Goal: Navigation & Orientation: Find specific page/section

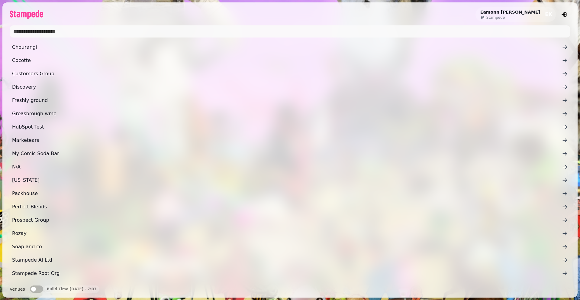
scroll to position [39, 0]
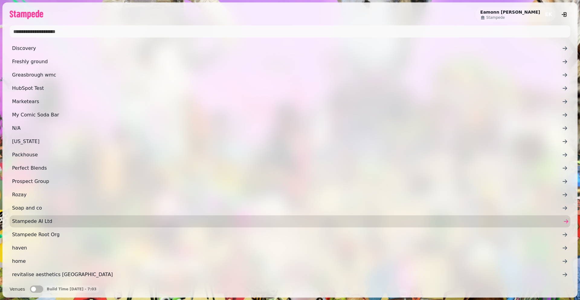
click at [40, 221] on span "Stampede AI Ltd" at bounding box center [287, 220] width 550 height 7
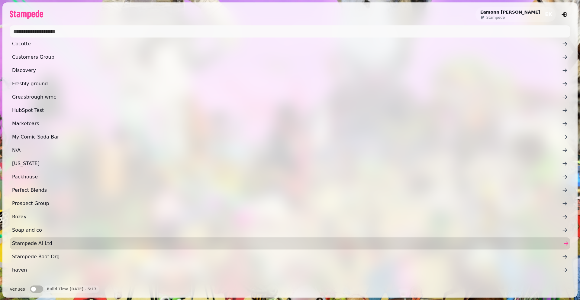
scroll to position [18, 0]
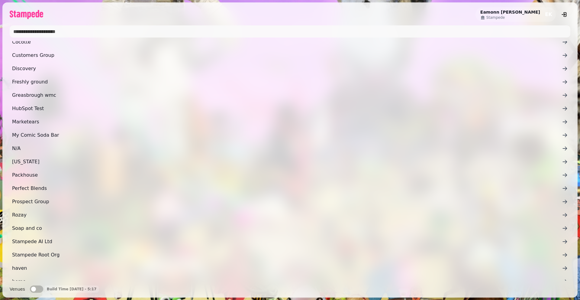
click at [191, 239] on span "Stampede AI Ltd" at bounding box center [287, 241] width 550 height 7
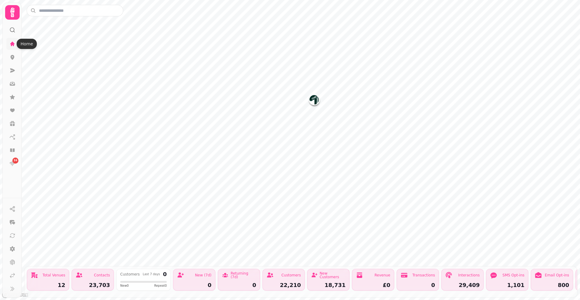
click at [12, 41] on icon at bounding box center [12, 44] width 6 height 6
click at [13, 16] on icon at bounding box center [12, 13] width 4 height 10
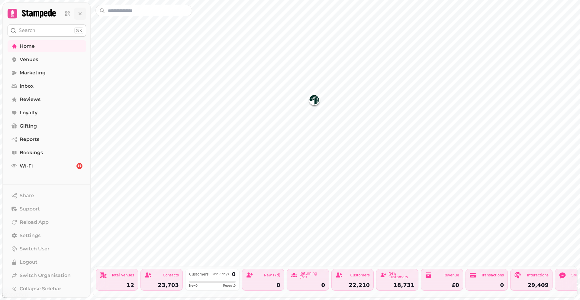
click at [80, 15] on icon at bounding box center [80, 14] width 6 height 6
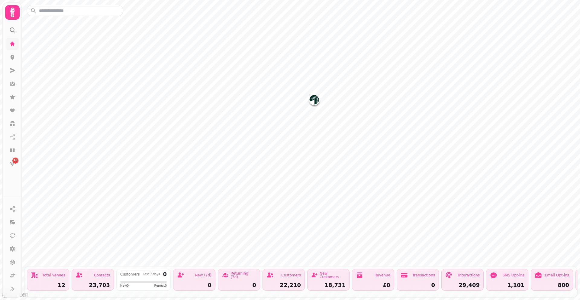
click at [16, 47] on link at bounding box center [12, 44] width 12 height 12
click at [12, 13] on icon at bounding box center [12, 12] width 12 height 12
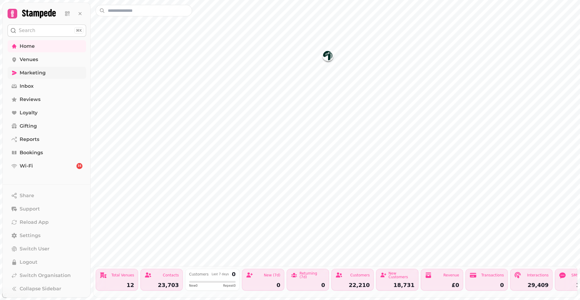
click at [43, 73] on span "Marketing" at bounding box center [33, 72] width 26 height 7
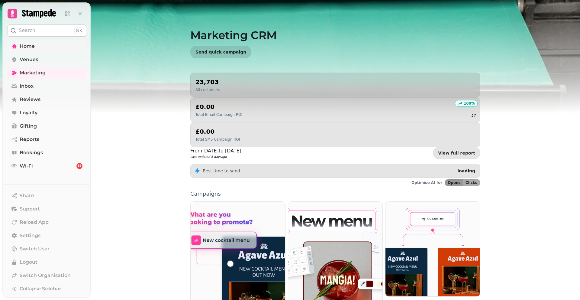
click at [37, 48] on link "Home" at bounding box center [47, 46] width 79 height 12
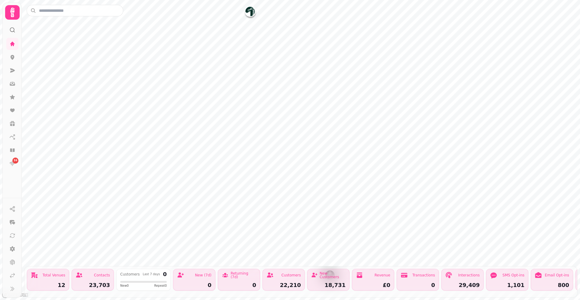
click at [53, 280] on div "Total Venues 12" at bounding box center [48, 279] width 42 height 22
click at [13, 275] on icon at bounding box center [12, 275] width 6 height 6
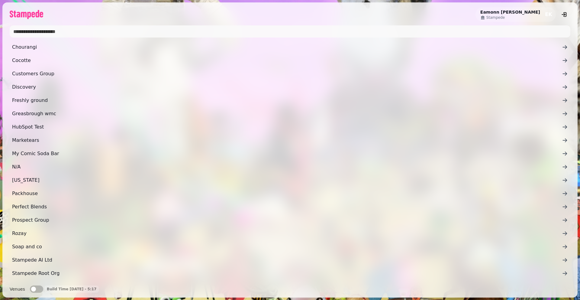
click at [81, 34] on input "text" at bounding box center [290, 31] width 560 height 12
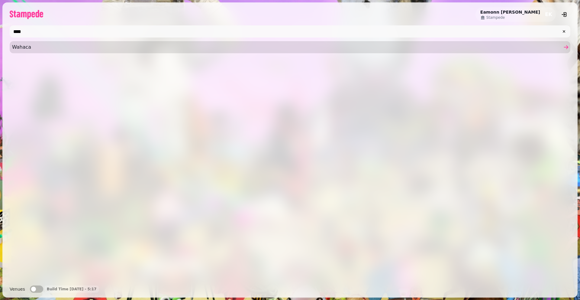
type input "****"
click at [74, 51] on link "Wahaca" at bounding box center [290, 47] width 560 height 12
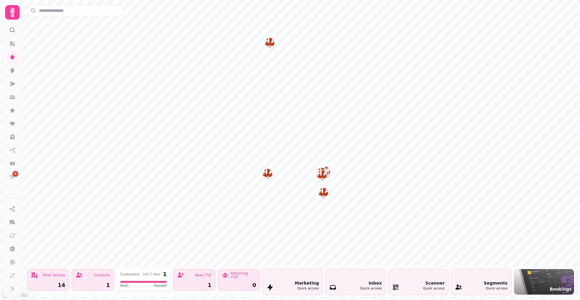
click at [10, 11] on icon at bounding box center [12, 12] width 12 height 12
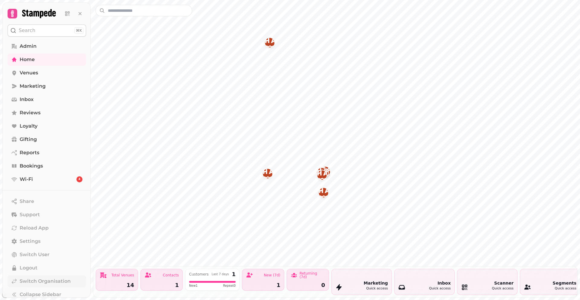
click at [52, 277] on span "Switch Organisation" at bounding box center [45, 280] width 51 height 7
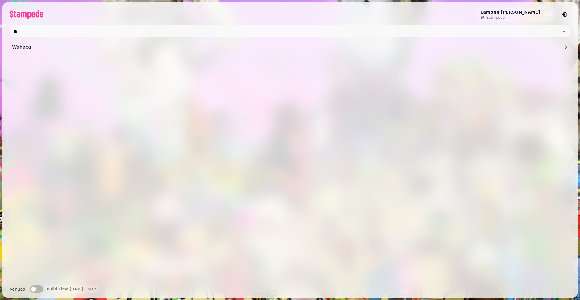
type input "*"
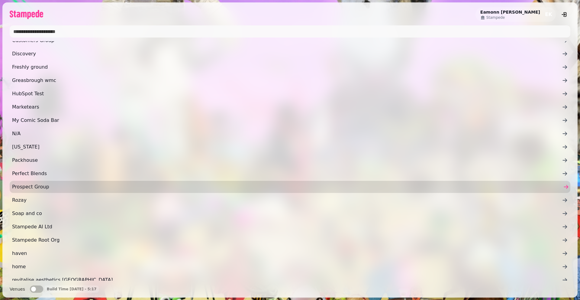
scroll to position [39, 0]
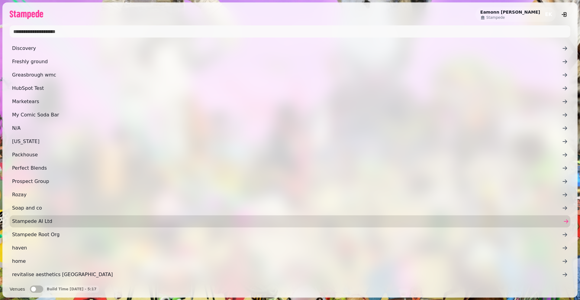
click at [80, 217] on span "Stampede AI Ltd" at bounding box center [287, 220] width 550 height 7
